Goal: Transaction & Acquisition: Download file/media

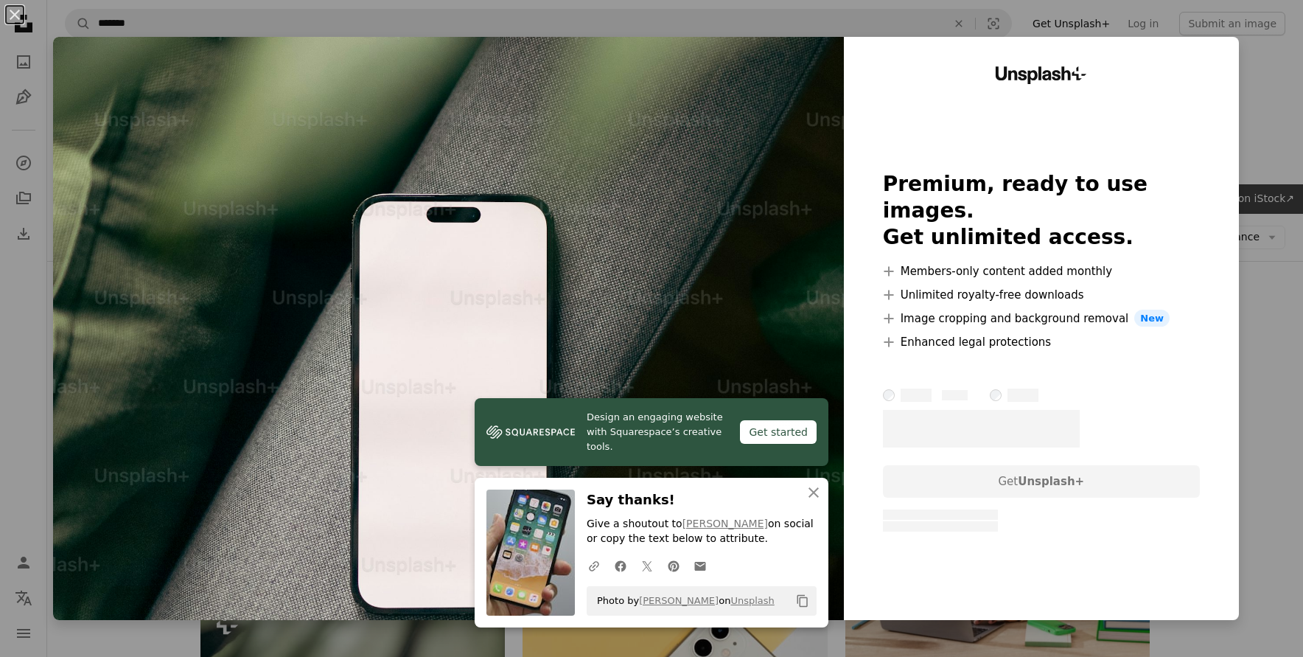
scroll to position [668, 0]
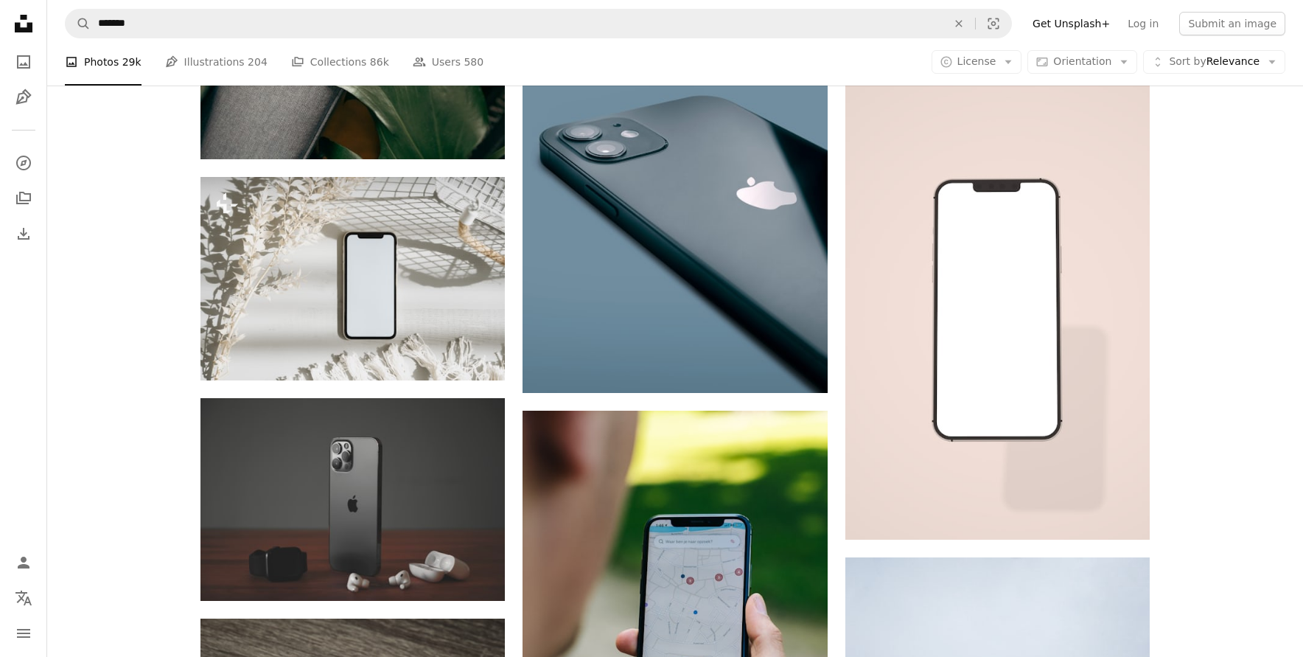
scroll to position [890, 0]
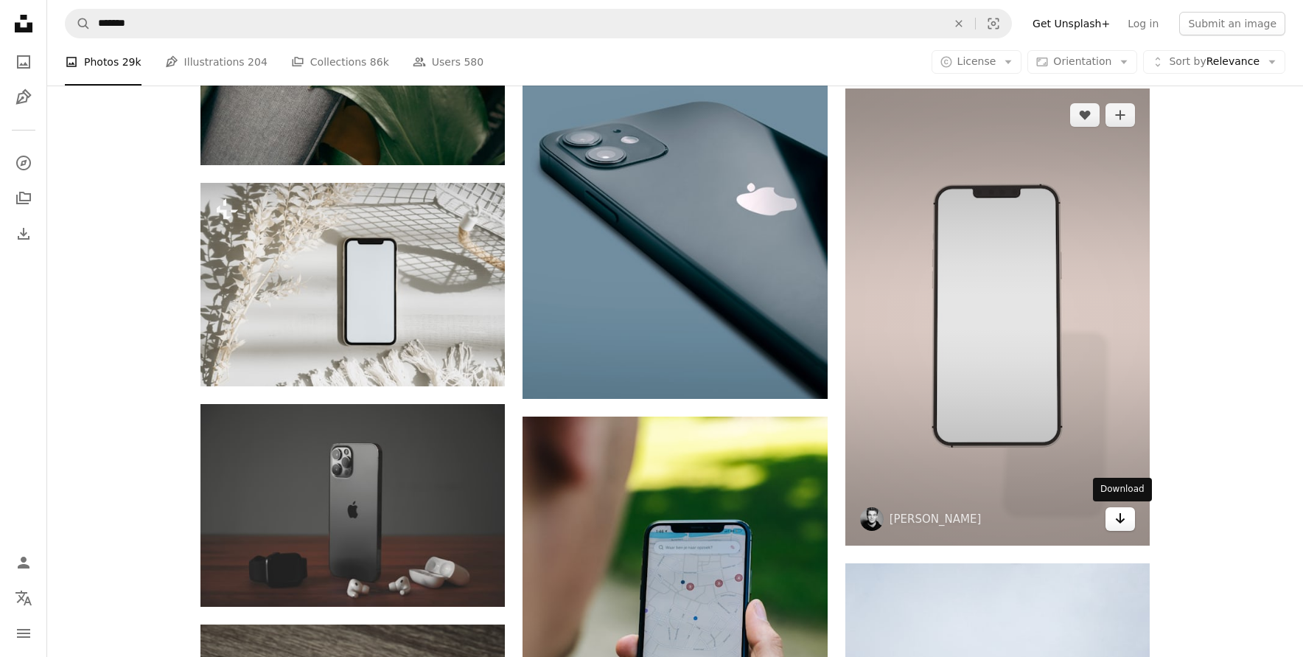
click at [1122, 523] on icon "Arrow pointing down" at bounding box center [1120, 518] width 12 height 18
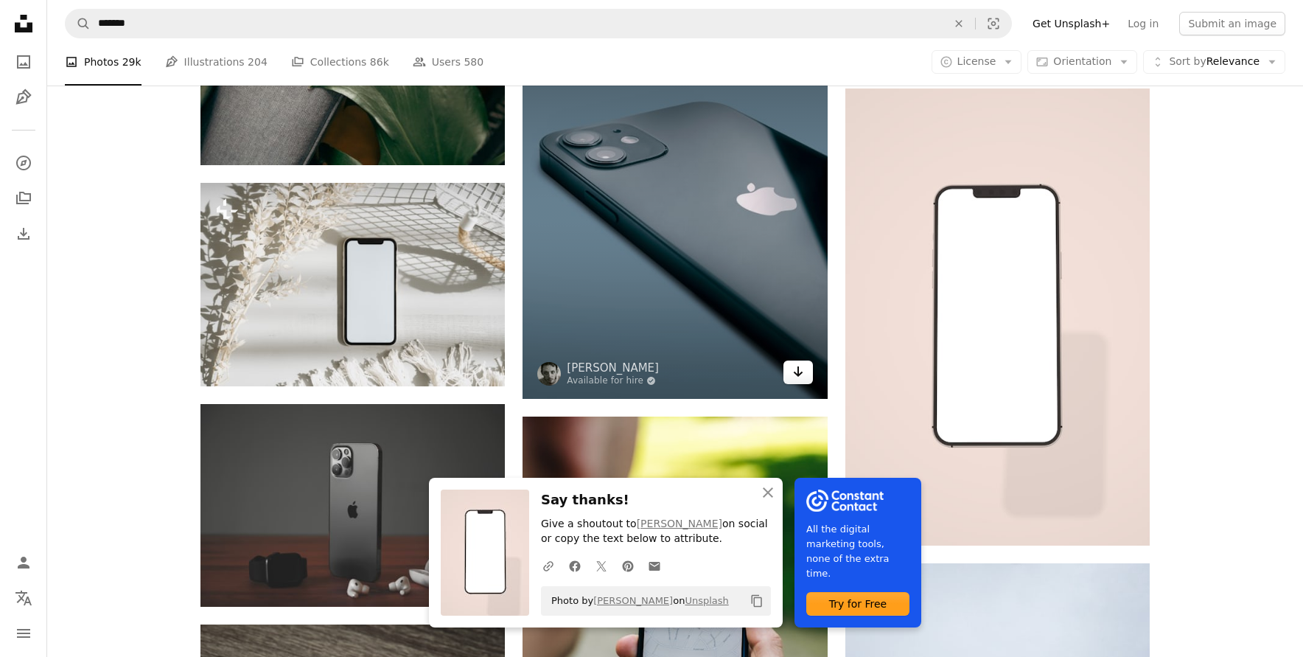
click at [797, 368] on icon "Arrow pointing down" at bounding box center [798, 372] width 12 height 18
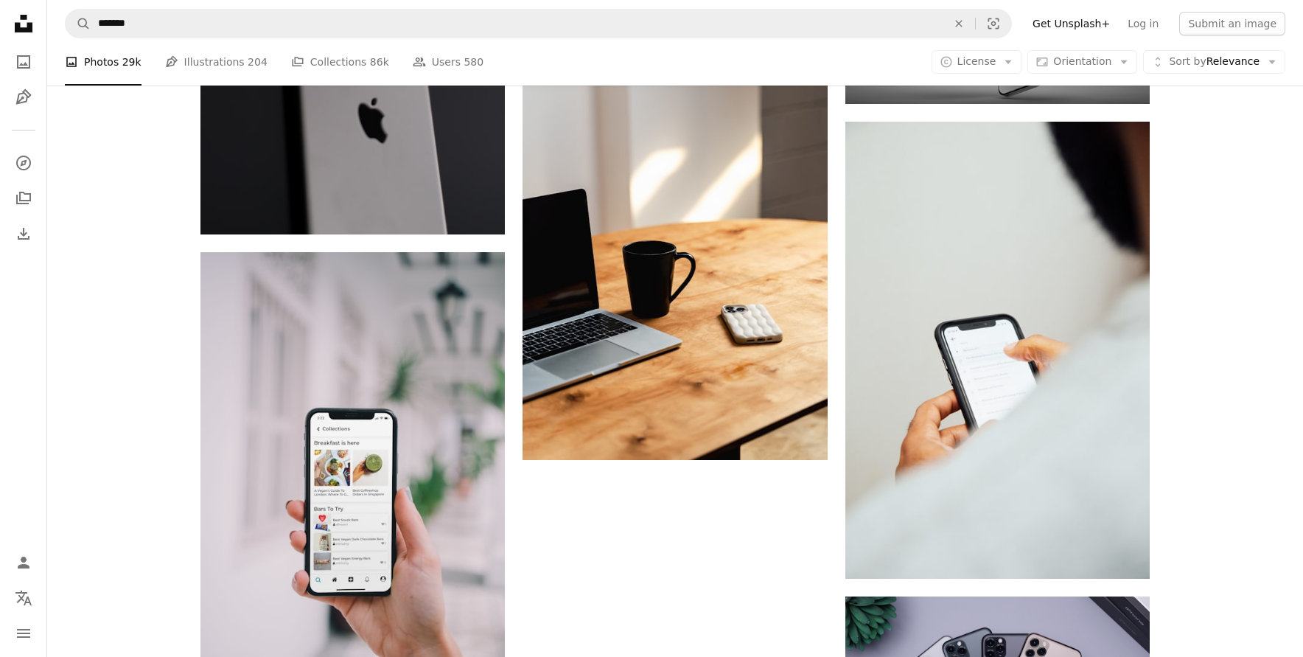
scroll to position [2142, 0]
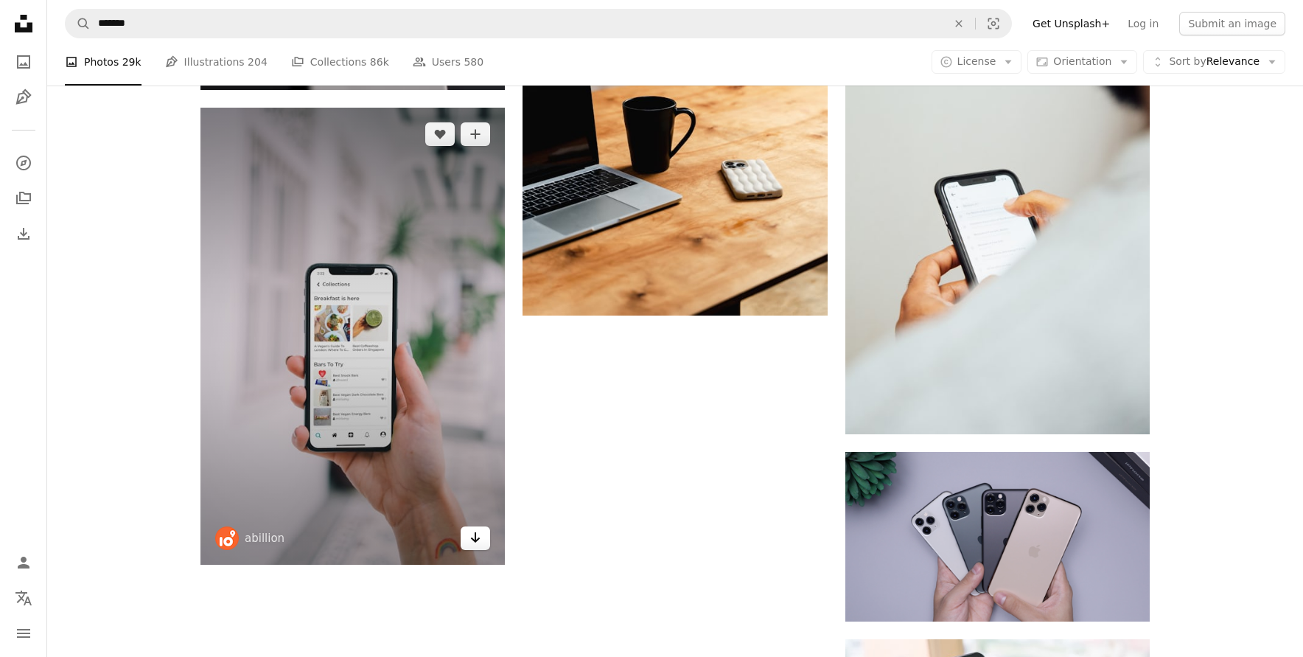
click at [478, 540] on icon "Download" at bounding box center [476, 537] width 10 height 10
